Goal: Check status

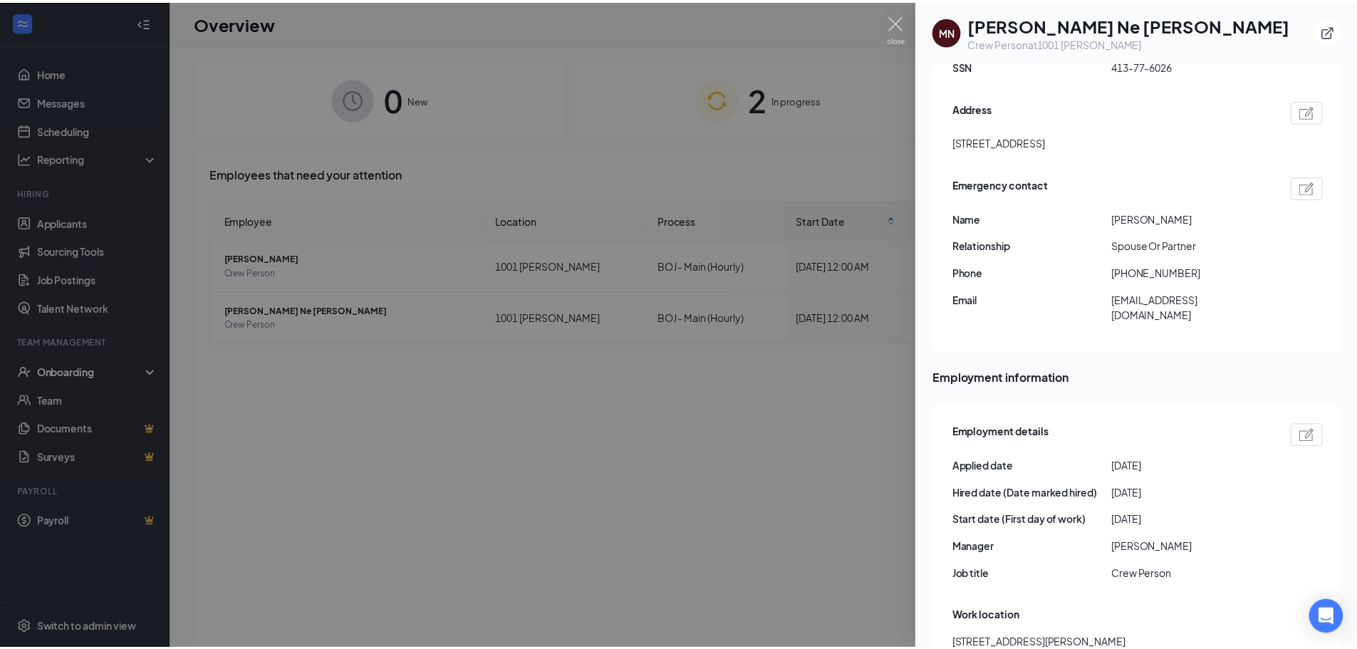
scroll to position [512, 0]
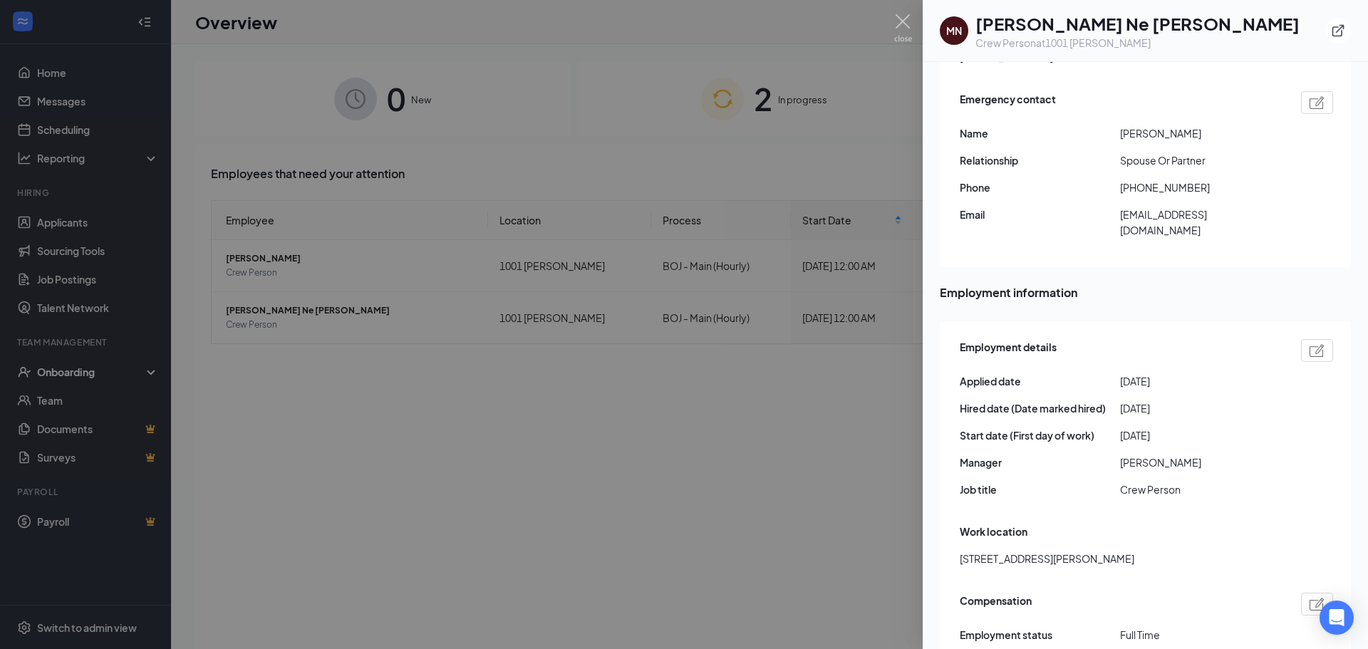
click at [358, 268] on div at bounding box center [684, 324] width 1368 height 649
click at [358, 268] on span "Crew Person" at bounding box center [351, 273] width 251 height 14
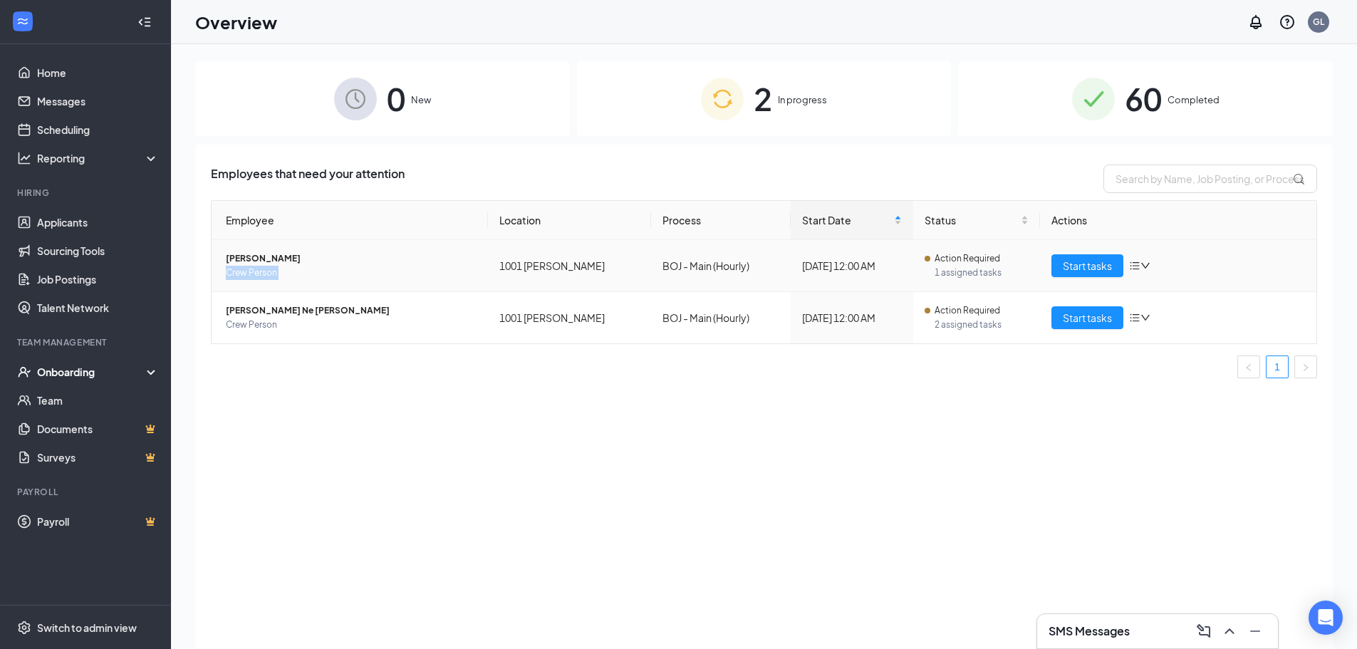
click at [358, 268] on span "Crew Person" at bounding box center [351, 273] width 251 height 14
click at [358, 268] on body "Home Messages Scheduling Reporting Hiring Applicants Sourcing Tools Job Posting…" at bounding box center [678, 324] width 1357 height 649
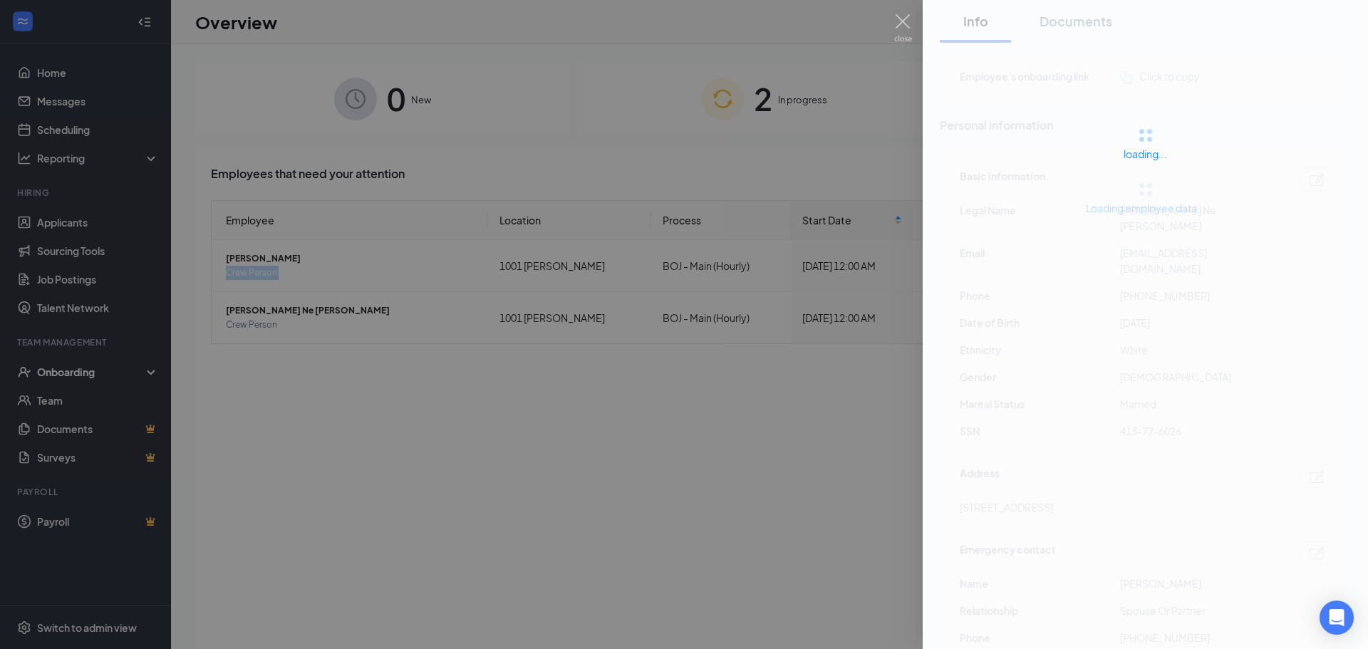
click at [358, 268] on div at bounding box center [684, 324] width 1368 height 649
